Goal: Information Seeking & Learning: Learn about a topic

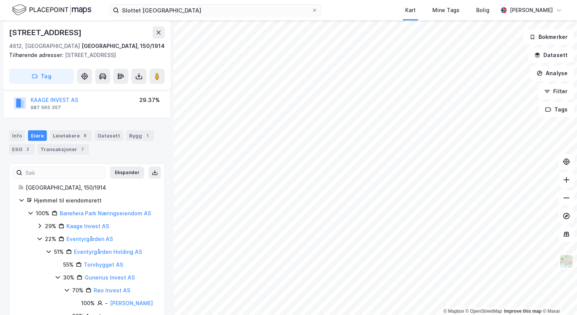
scroll to position [62, 0]
click at [31, 210] on icon at bounding box center [31, 213] width 6 height 6
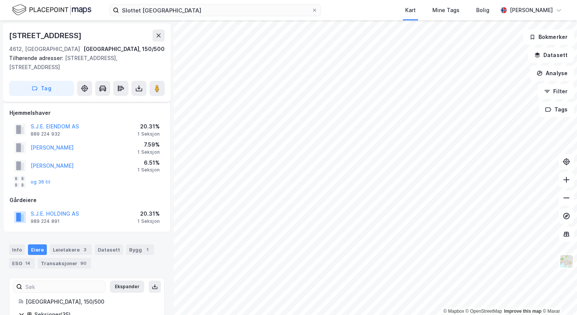
scroll to position [62, 0]
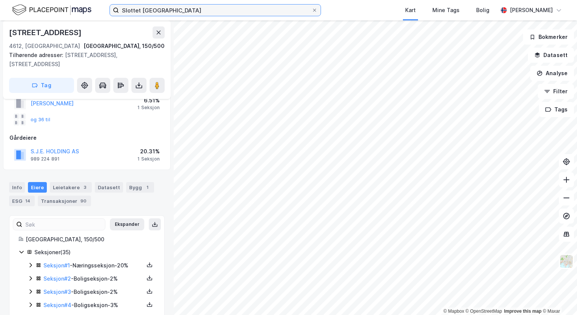
click at [186, 12] on input "Slottet [GEOGRAPHIC_DATA]" at bounding box center [215, 10] width 193 height 11
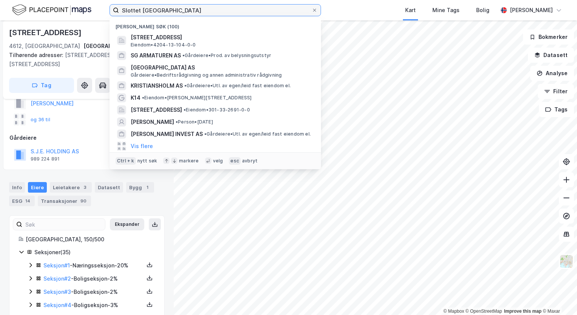
click at [186, 12] on input "Slottet [GEOGRAPHIC_DATA]" at bounding box center [215, 10] width 193 height 11
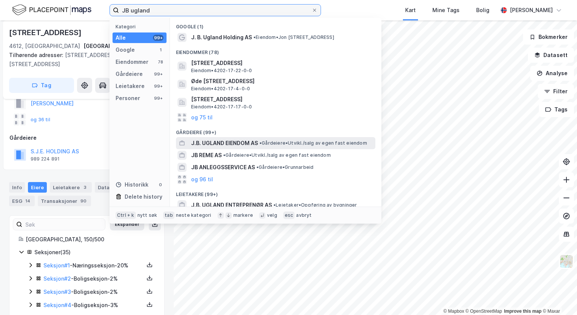
type input "JB ugland"
click at [226, 142] on span "J.B. UGLAND EIENDOM AS" at bounding box center [224, 143] width 67 height 9
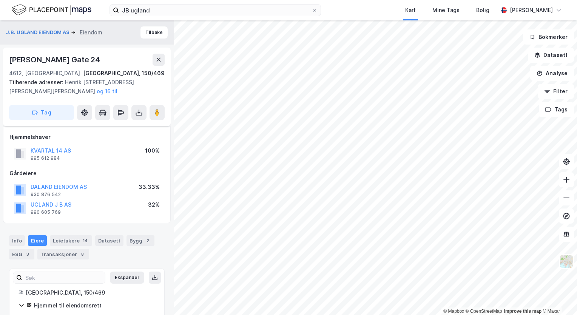
scroll to position [62, 0]
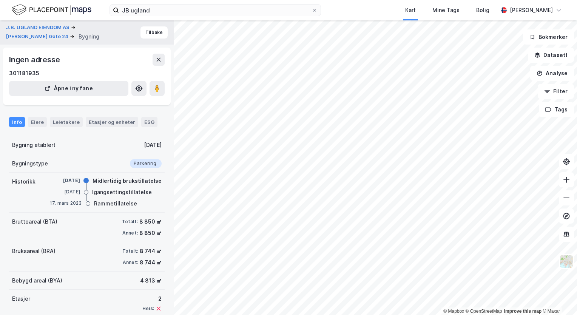
scroll to position [39, 0]
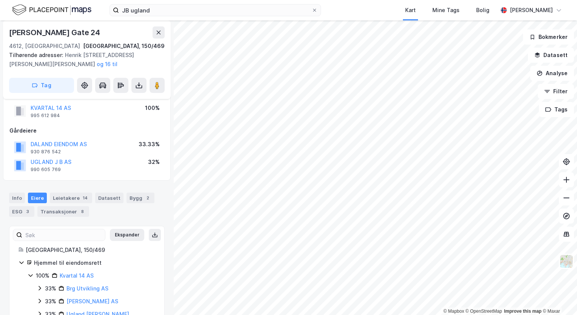
scroll to position [43, 0]
click at [0, 0] on button "DALAND EIENDOM AS" at bounding box center [0, 0] width 0 height 0
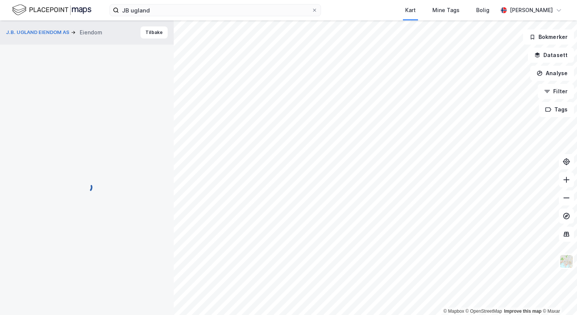
scroll to position [43, 0]
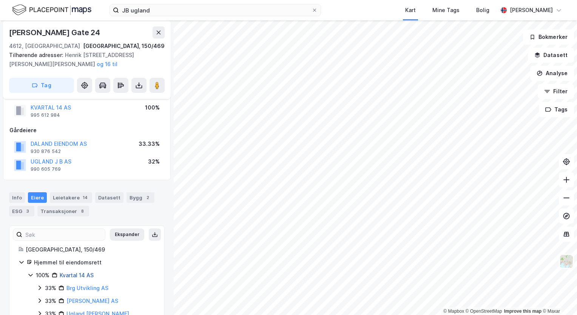
click at [77, 276] on link "Kvartal 14 AS" at bounding box center [77, 275] width 34 height 6
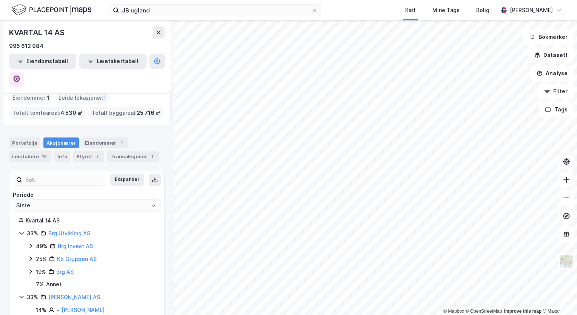
scroll to position [39, 0]
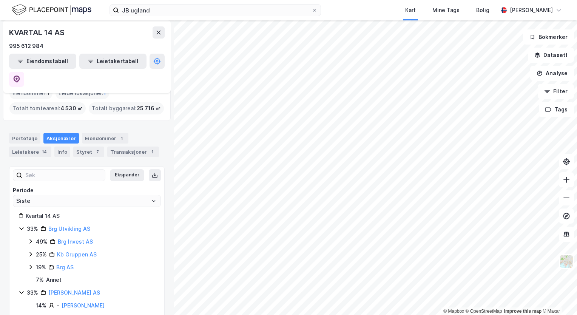
click at [31, 239] on icon at bounding box center [30, 241] width 2 height 5
click at [31, 238] on icon at bounding box center [31, 241] width 6 height 6
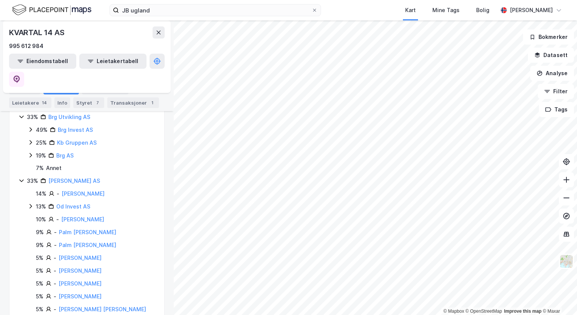
scroll to position [152, 0]
click at [20, 177] on icon at bounding box center [22, 180] width 6 height 6
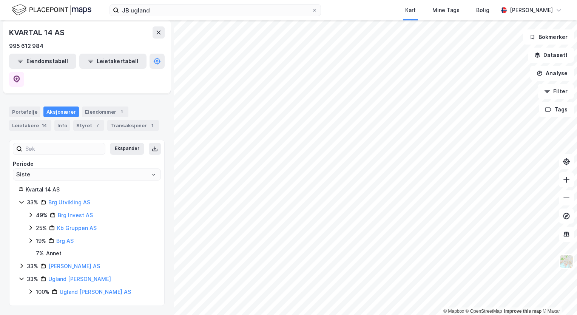
scroll to position [48, 0]
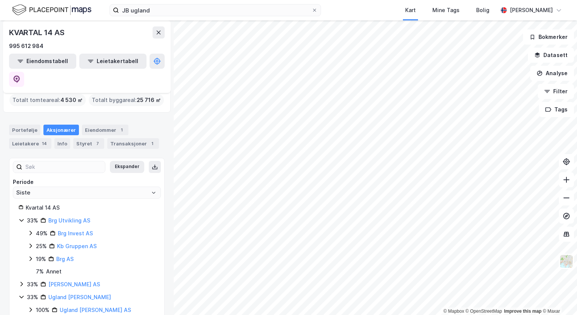
click at [24, 217] on icon at bounding box center [22, 220] width 6 height 6
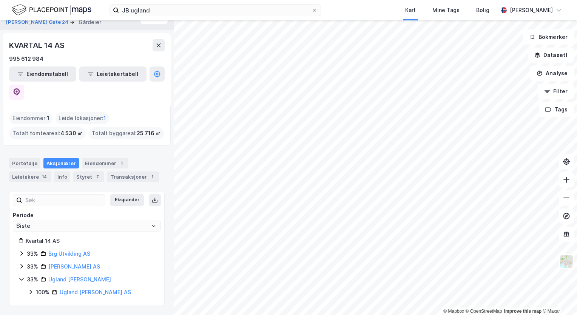
scroll to position [0, 0]
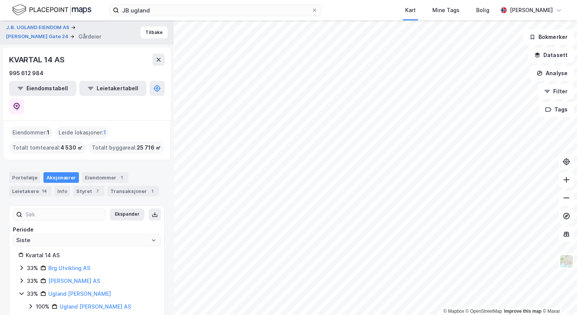
click at [19, 291] on icon at bounding box center [22, 294] width 6 height 6
click at [21, 291] on icon at bounding box center [22, 294] width 6 height 6
click at [31, 304] on icon at bounding box center [30, 306] width 2 height 5
click at [39, 312] on icon at bounding box center [40, 319] width 6 height 6
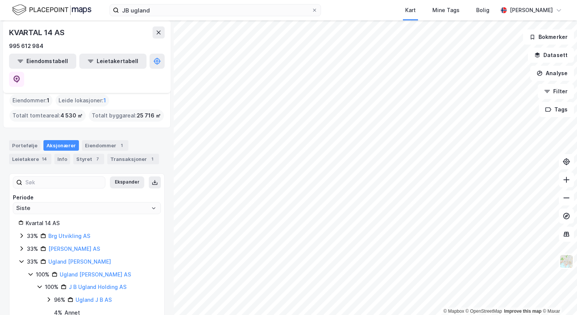
scroll to position [35, 0]
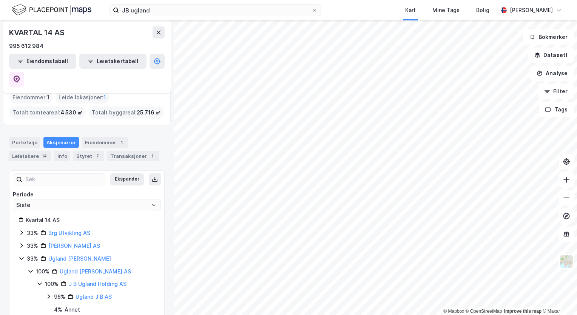
click at [40, 281] on icon at bounding box center [40, 284] width 6 height 6
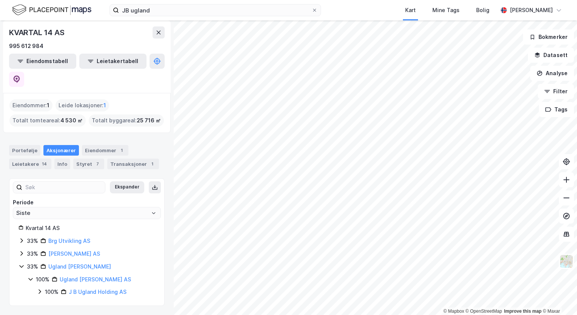
scroll to position [9, 0]
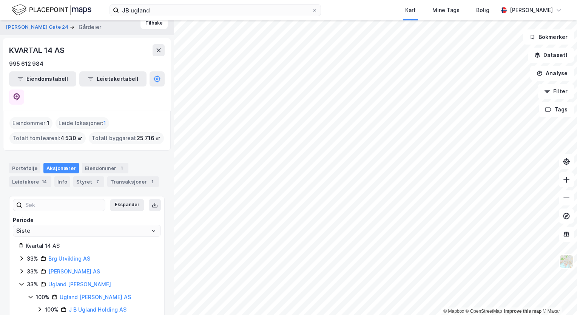
click at [20, 281] on icon at bounding box center [22, 284] width 6 height 6
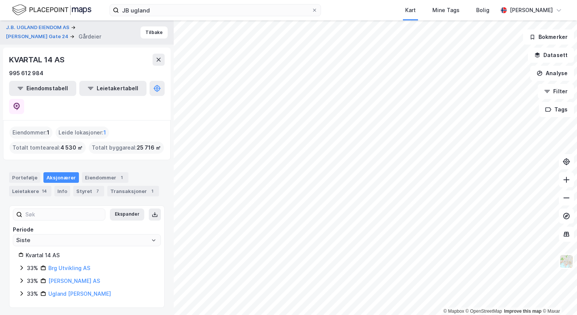
click at [20, 291] on icon at bounding box center [22, 294] width 6 height 6
